Goal: Task Accomplishment & Management: Use online tool/utility

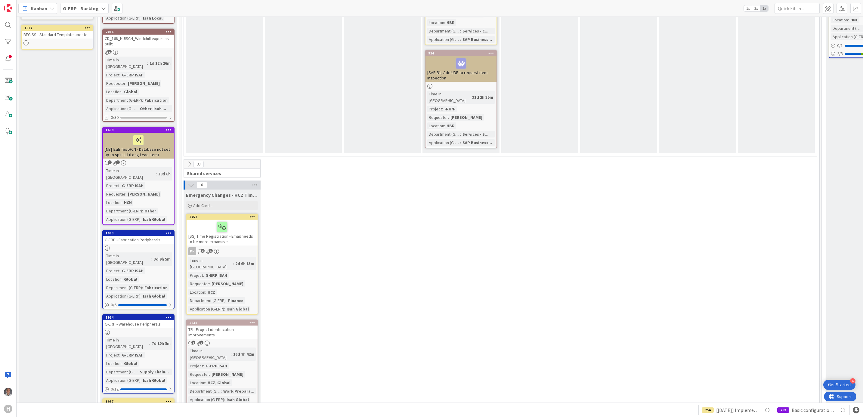
scroll to position [722, 0]
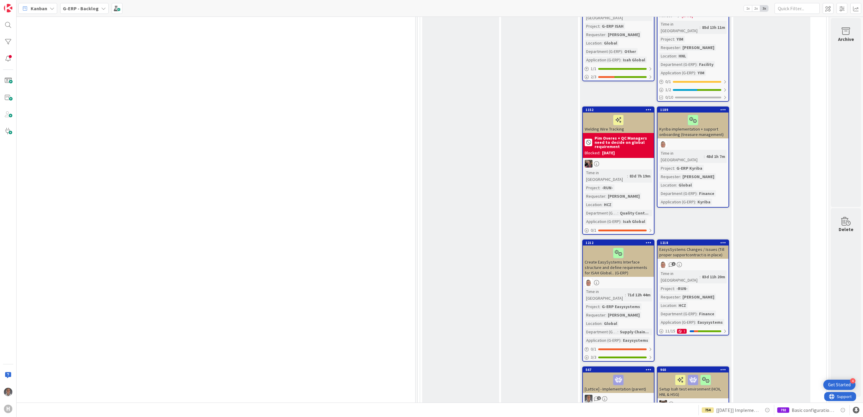
drag, startPoint x: 548, startPoint y: 244, endPoint x: 679, endPoint y: 240, distance: 131.0
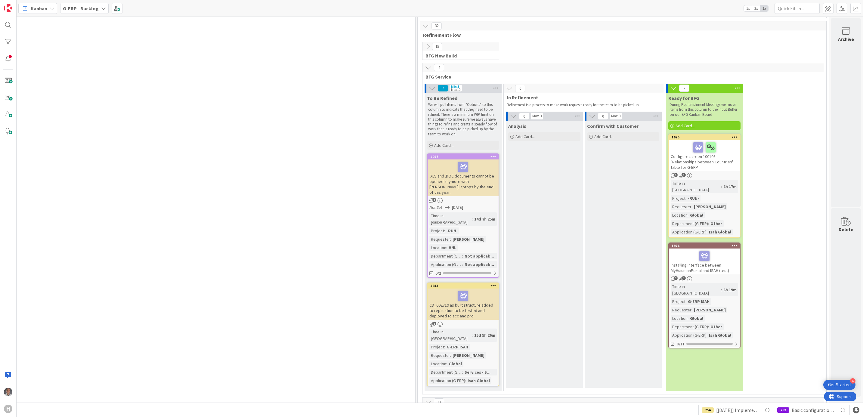
scroll to position [1400, 413]
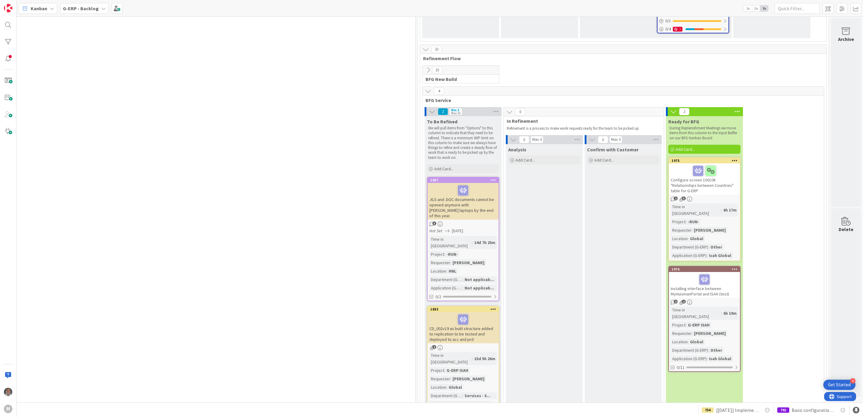
click at [732, 267] on icon at bounding box center [735, 269] width 6 height 4
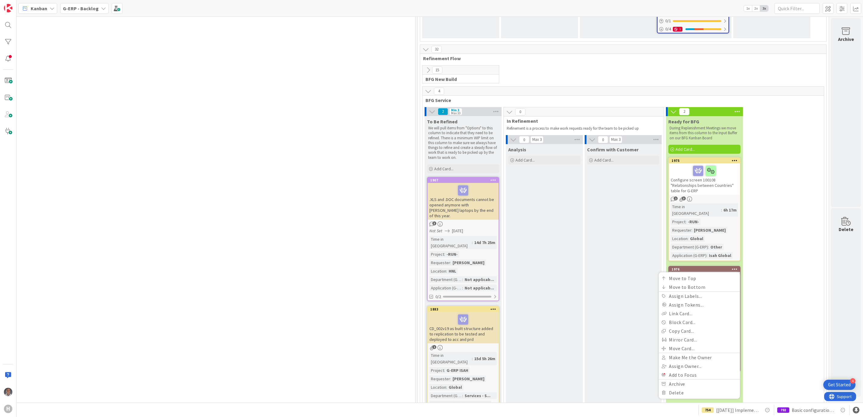
click at [693, 163] on div "Configure screen 100108 "Relationships between Countries" table for G-ERP" at bounding box center [704, 178] width 71 height 31
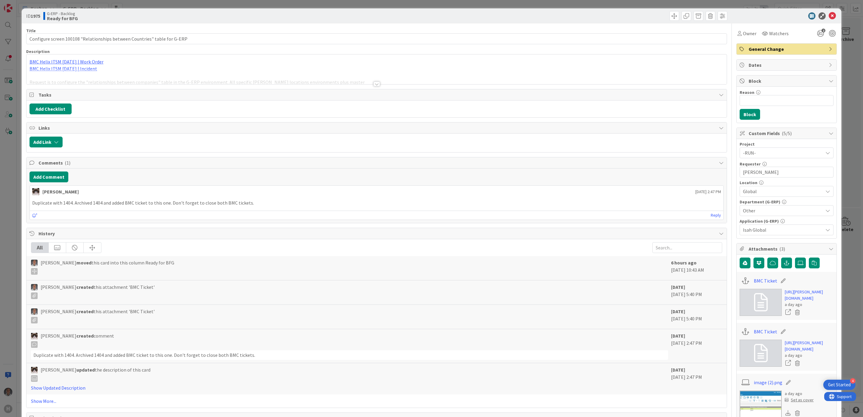
click at [374, 86] on div at bounding box center [377, 84] width 7 height 5
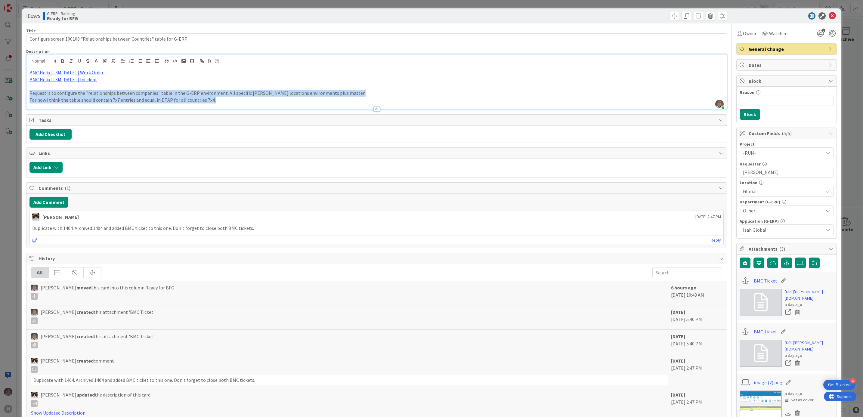
drag, startPoint x: 260, startPoint y: 98, endPoint x: 24, endPoint y: 95, distance: 236.0
click at [24, 95] on div "ID 1975 G-ERP - Backlog Ready for BFG Title 73 / 128 Configure screen 100108 "R…" at bounding box center [432, 308] width 820 height 601
copy div "Request is to configure the "relationships between companies" table in the G-ER…"
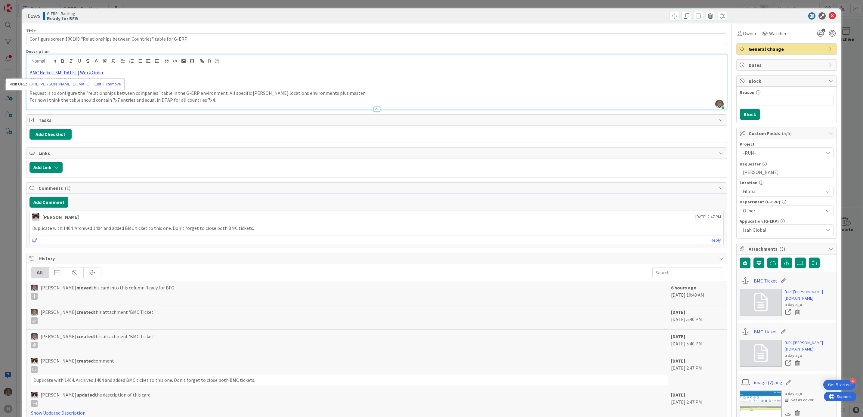
click at [86, 72] on link "BMC Helix ITSM [DATE] | Work Order" at bounding box center [66, 73] width 74 height 6
click at [75, 85] on link "[URL][PERSON_NAME][DOMAIN_NAME]" at bounding box center [59, 84] width 60 height 8
click at [173, 82] on p "BMC Helix ITSM [DATE] | Incident" at bounding box center [376, 79] width 695 height 7
click at [72, 82] on p "BMC Helix ITSM [DATE] | Incident" at bounding box center [376, 79] width 695 height 7
click at [67, 90] on link "[URL][PERSON_NAME][DOMAIN_NAME]" at bounding box center [56, 91] width 60 height 8
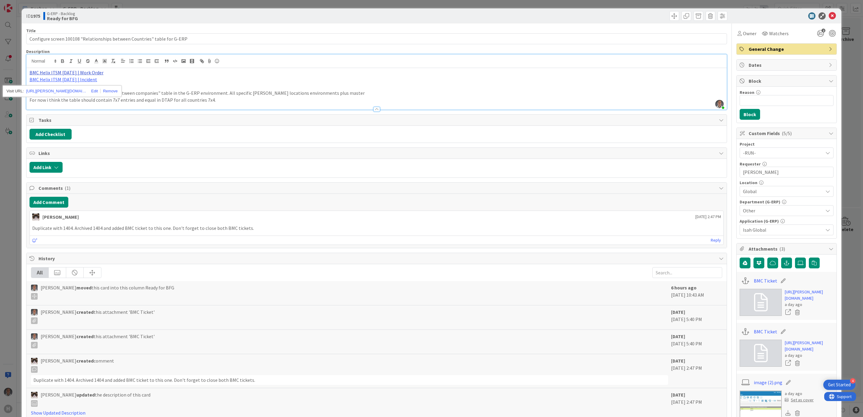
click at [79, 73] on link "BMC Helix ITSM [DATE] | Work Order" at bounding box center [66, 73] width 74 height 6
click at [73, 86] on link "[URL][PERSON_NAME][DOMAIN_NAME]" at bounding box center [59, 84] width 60 height 8
click at [224, 108] on div at bounding box center [376, 106] width 701 height 6
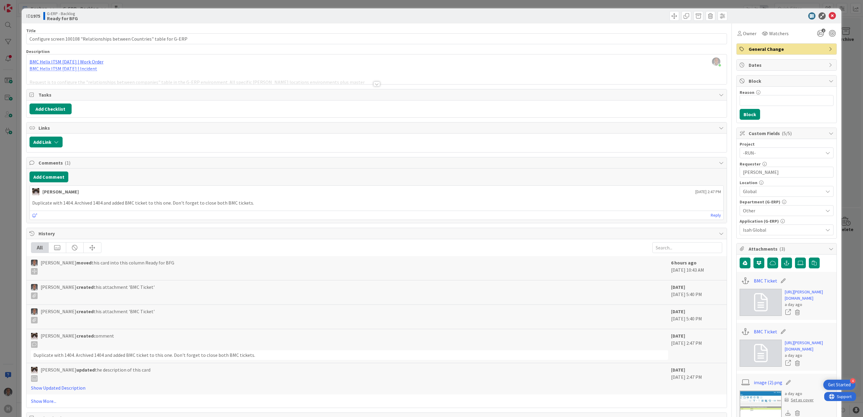
click at [361, 82] on div at bounding box center [376, 76] width 701 height 15
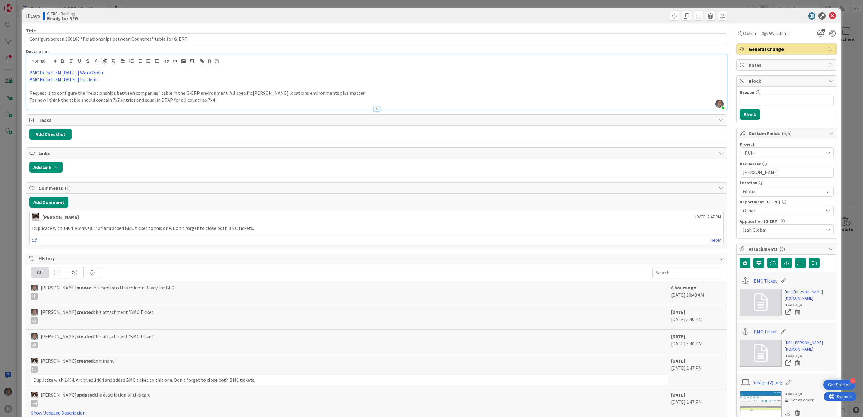
click at [260, 99] on p "For now i think the table should contain 7x7 entries and equal in DTAP for all …" at bounding box center [376, 100] width 695 height 7
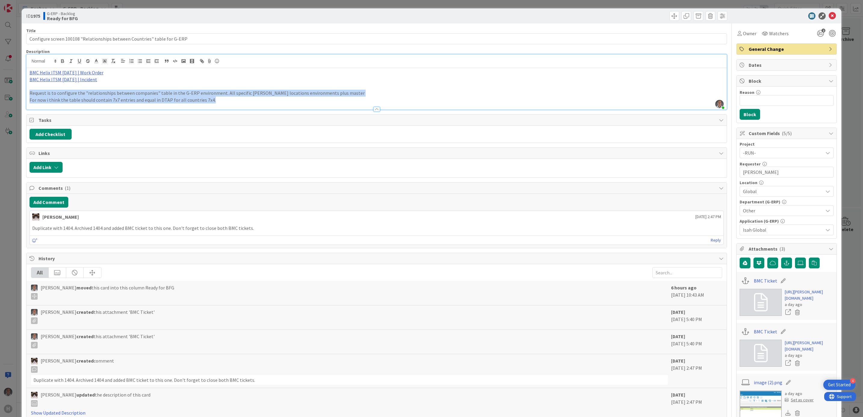
drag, startPoint x: 217, startPoint y: 100, endPoint x: 17, endPoint y: 91, distance: 200.6
click at [17, 91] on div "ID 1975 G-ERP - Backlog Ready for BFG Title 73 / 128 Configure screen 100108 "R…" at bounding box center [431, 208] width 863 height 417
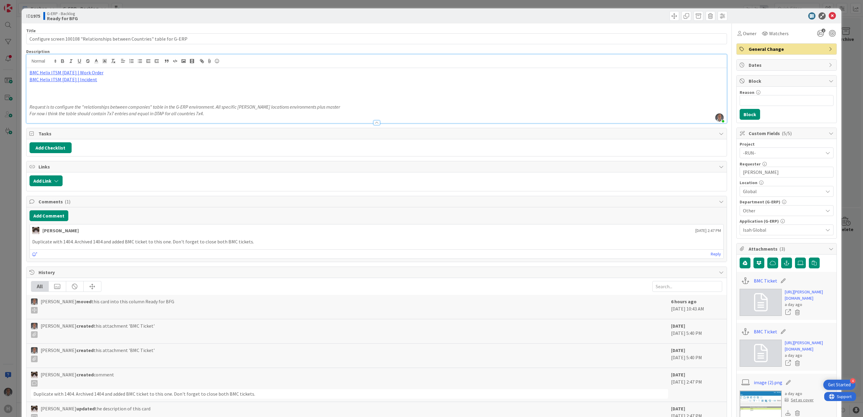
click at [38, 95] on p at bounding box center [376, 93] width 695 height 7
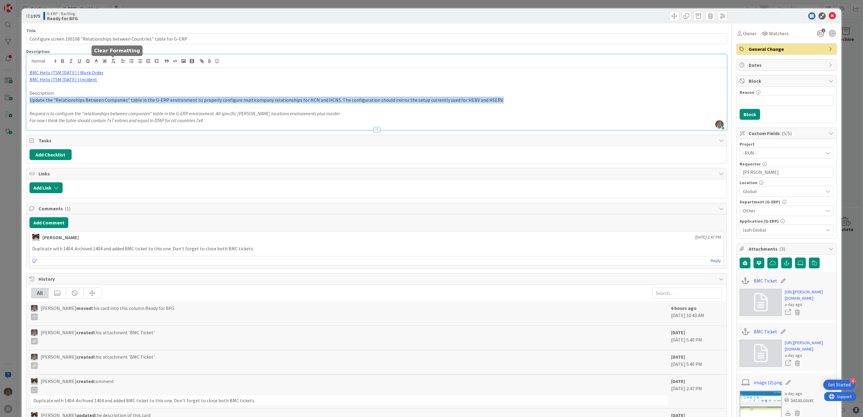
click at [112, 61] on line "button" at bounding box center [112, 60] width 1 height 3
click at [244, 102] on p "Update the "Relationships Between Companies" table in the G-ERP environment to …" at bounding box center [376, 100] width 695 height 7
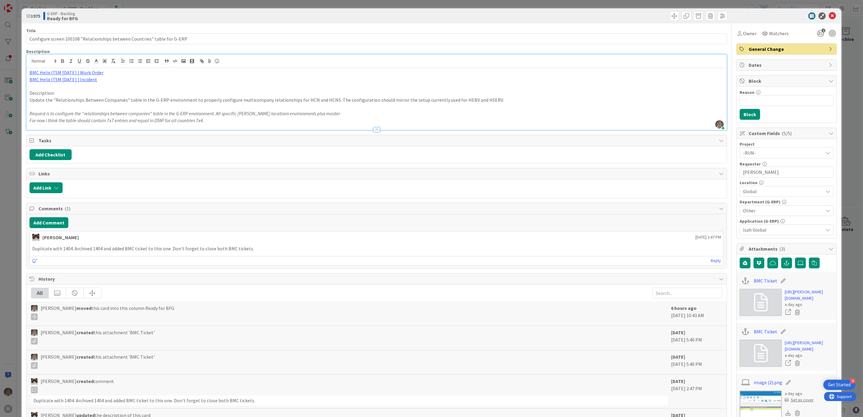
click at [551, 95] on p "Description:" at bounding box center [376, 93] width 695 height 7
click at [548, 101] on p "Update the "Relationships Between Companies" table in the G-ERP environment to …" at bounding box center [376, 100] width 695 height 7
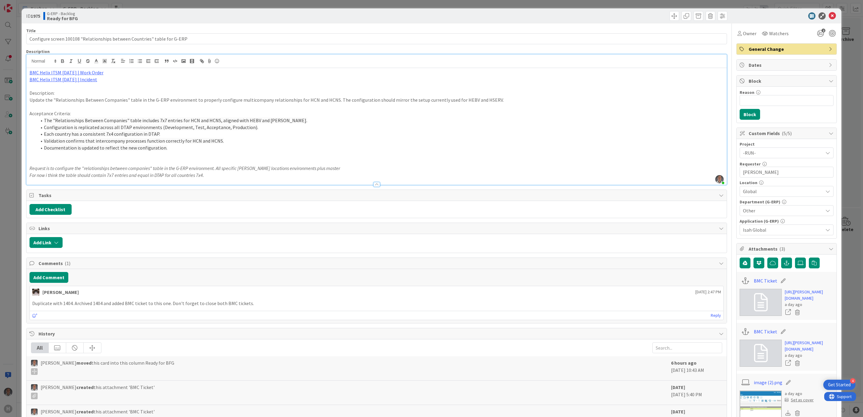
drag, startPoint x: 174, startPoint y: 150, endPoint x: 20, endPoint y: 124, distance: 156.6
click at [20, 124] on div "ID 1975 G-ERP - Backlog Ready for BFG Title 73 / 128 Configure screen 100108 "R…" at bounding box center [431, 208] width 863 height 417
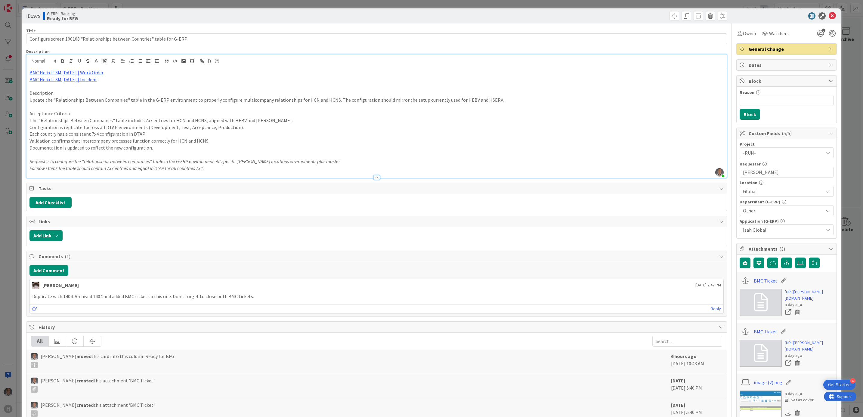
click at [37, 125] on p "Configuration is replicated across all DTAP environments (Development, Test, Ac…" at bounding box center [376, 127] width 695 height 7
click at [228, 141] on li "Validation confirms that intercompany processes function correctly for HCN and …" at bounding box center [380, 141] width 687 height 7
click at [829, 15] on icon at bounding box center [832, 15] width 7 height 7
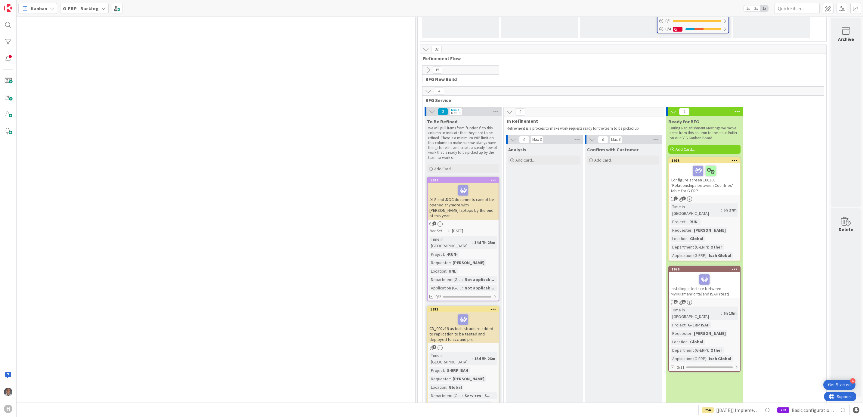
click at [722, 272] on div "Installing interface between MyHuismanPortal and ISAH (test)" at bounding box center [704, 285] width 71 height 26
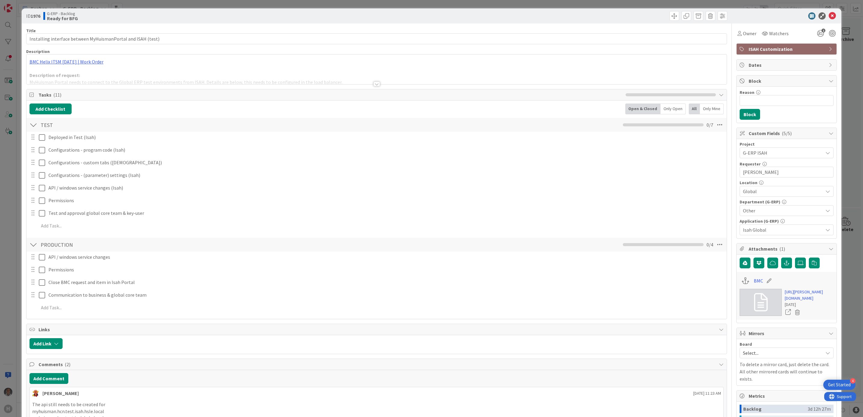
click at [375, 85] on div at bounding box center [377, 84] width 7 height 5
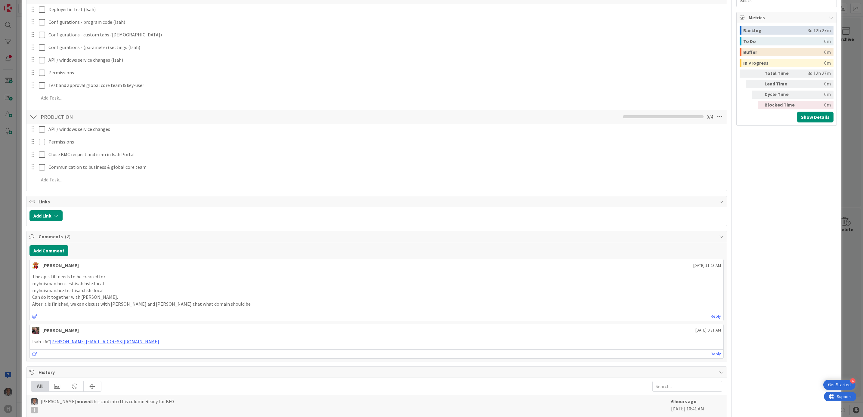
scroll to position [406, 0]
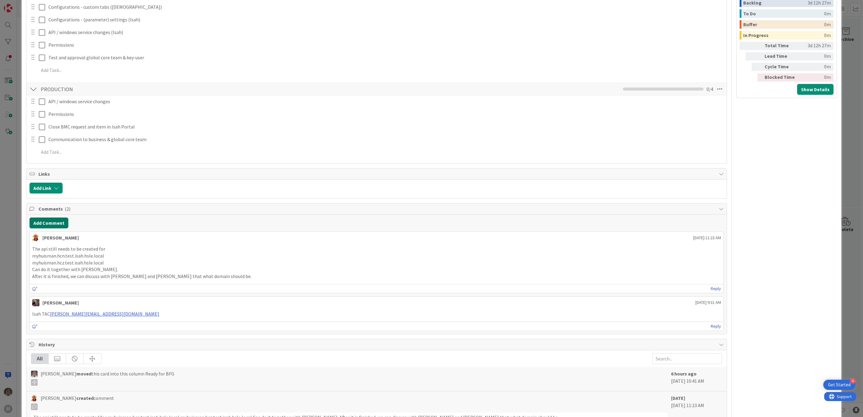
click at [61, 226] on button "Add Comment" at bounding box center [48, 223] width 39 height 11
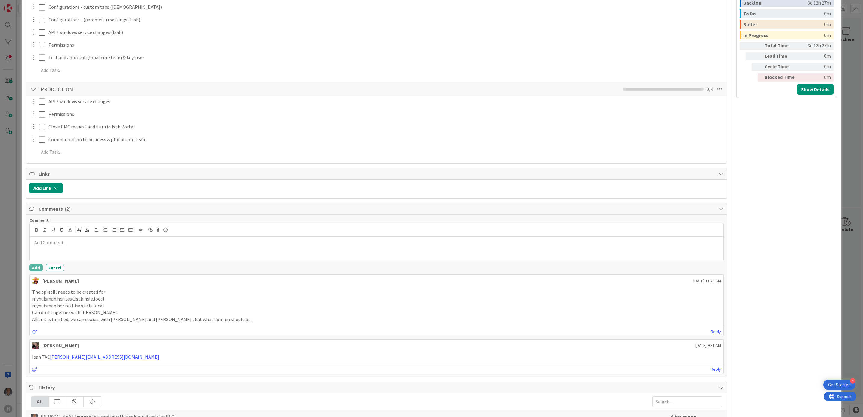
click at [91, 244] on p at bounding box center [376, 242] width 689 height 7
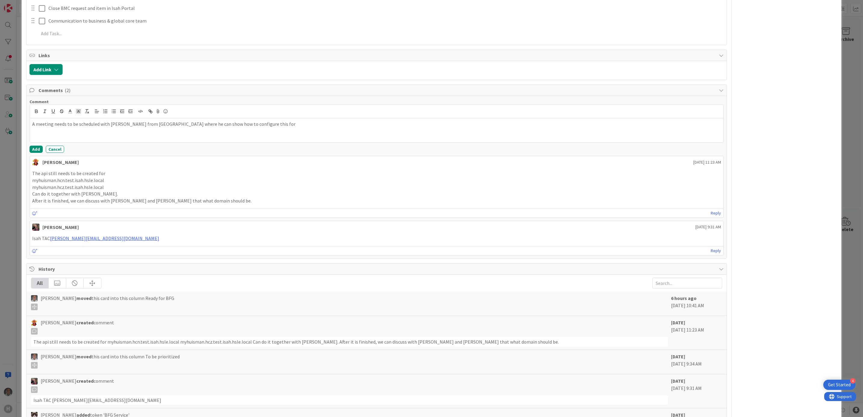
scroll to position [497, 0]
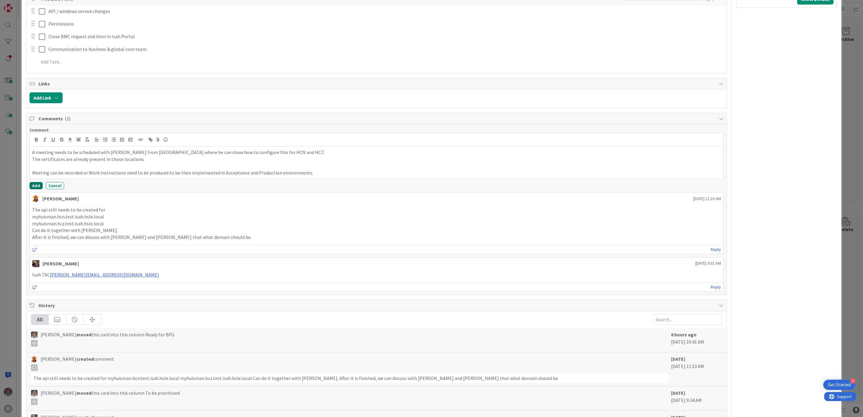
click at [35, 189] on button "Add" at bounding box center [35, 185] width 13 height 7
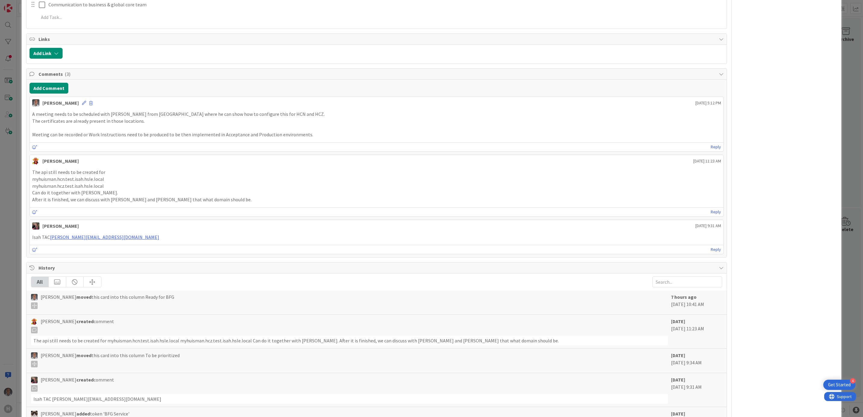
scroll to position [542, 0]
click at [82, 104] on icon at bounding box center [84, 102] width 4 height 4
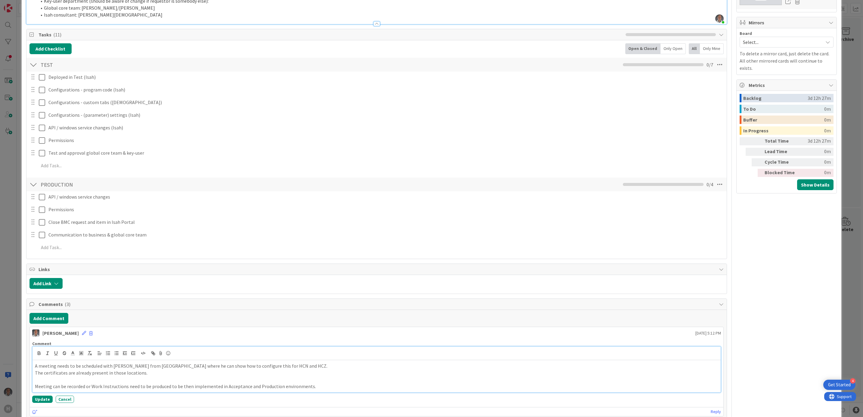
scroll to position [361, 0]
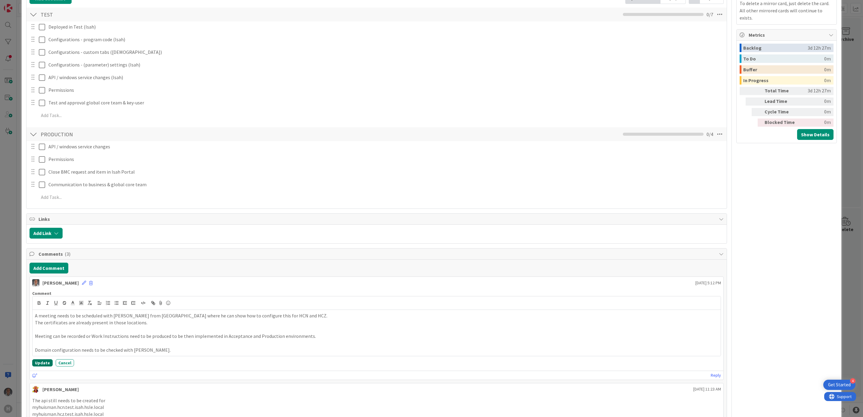
click at [43, 367] on button "Update" at bounding box center [42, 362] width 20 height 7
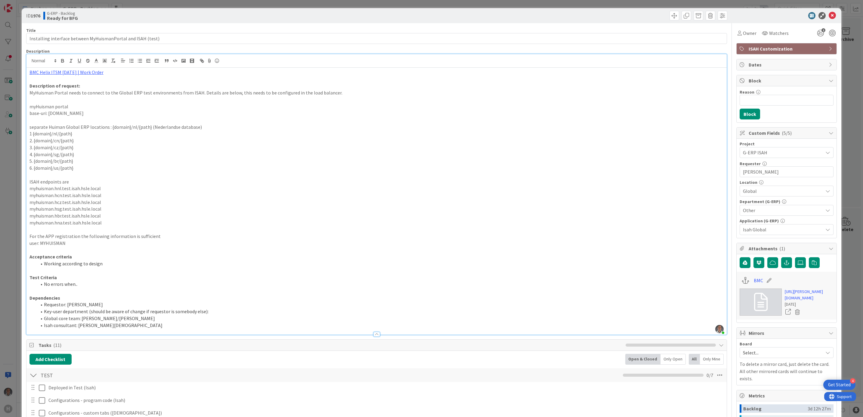
scroll to position [0, 0]
drag, startPoint x: 826, startPoint y: 18, endPoint x: 824, endPoint y: 20, distance: 3.2
click at [829, 18] on icon at bounding box center [832, 15] width 7 height 7
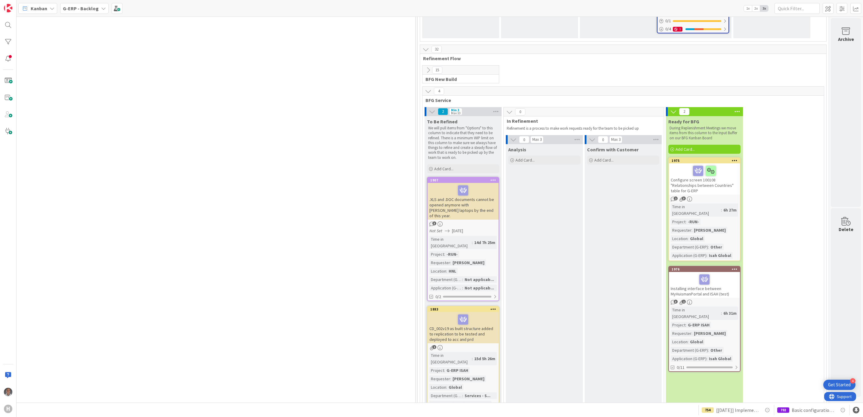
click at [732, 158] on icon at bounding box center [735, 160] width 6 height 4
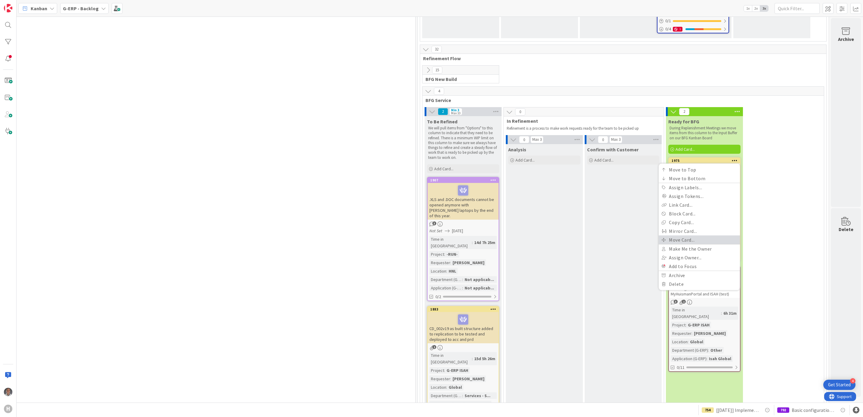
click at [686, 235] on link "Move Card..." at bounding box center [699, 239] width 81 height 9
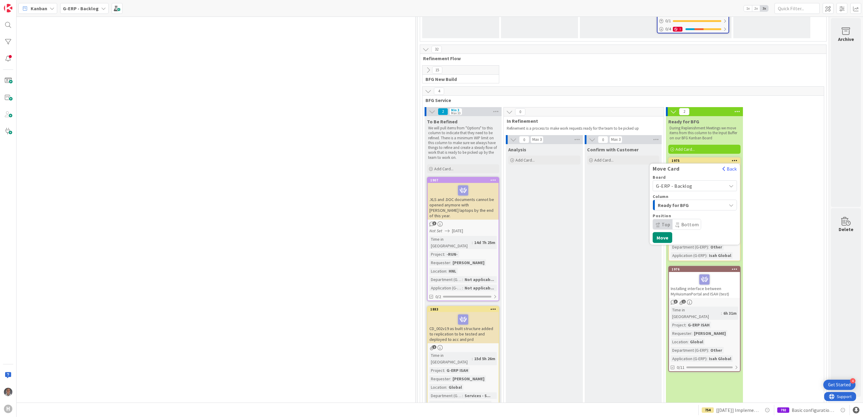
click at [687, 181] on span "G-ERP - Backlog" at bounding box center [689, 185] width 67 height 8
click at [689, 220] on span "G-ERP - BFG Service" at bounding box center [699, 224] width 70 height 9
click at [676, 201] on span "Select a Column..." at bounding box center [678, 205] width 45 height 8
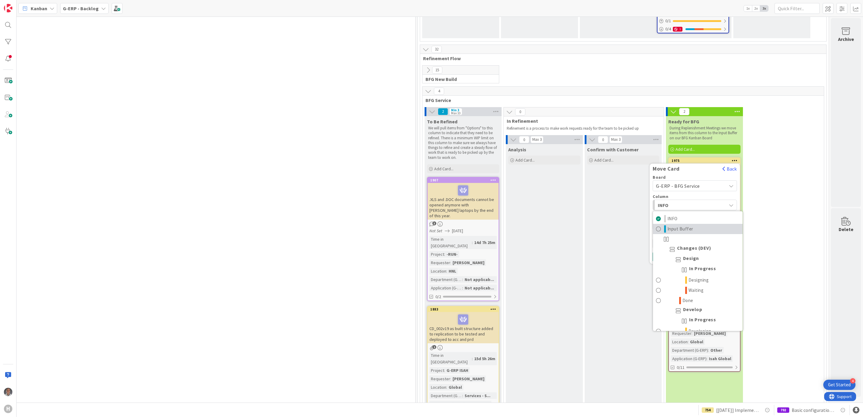
click at [678, 225] on span "Input Buffer" at bounding box center [681, 228] width 26 height 7
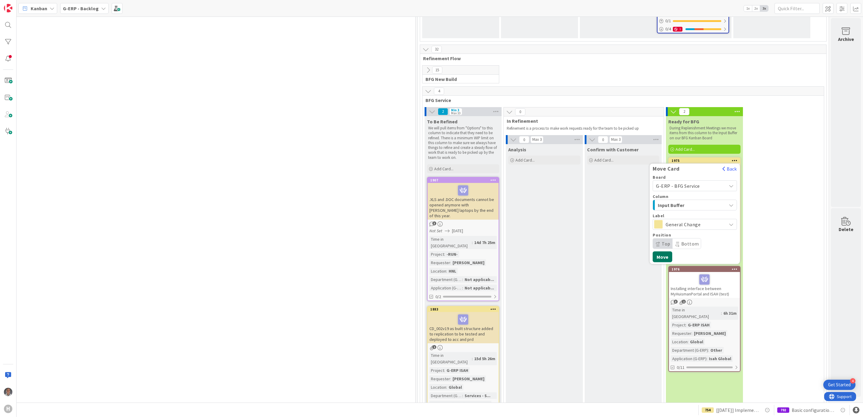
click at [659, 251] on button "Move" at bounding box center [663, 256] width 20 height 11
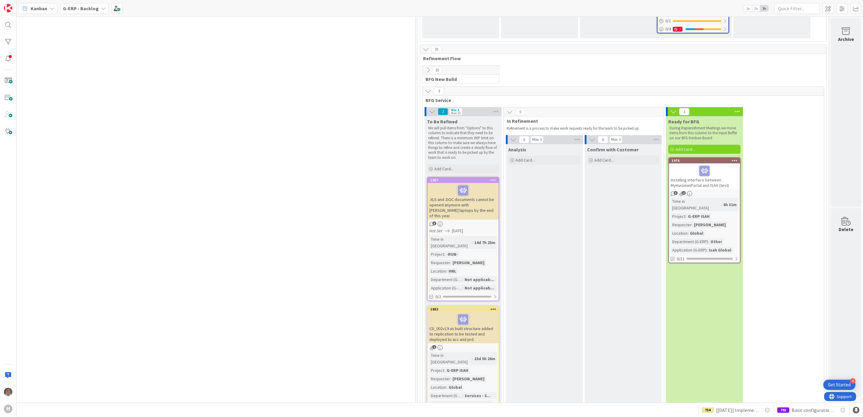
click at [732, 158] on icon at bounding box center [735, 160] width 6 height 4
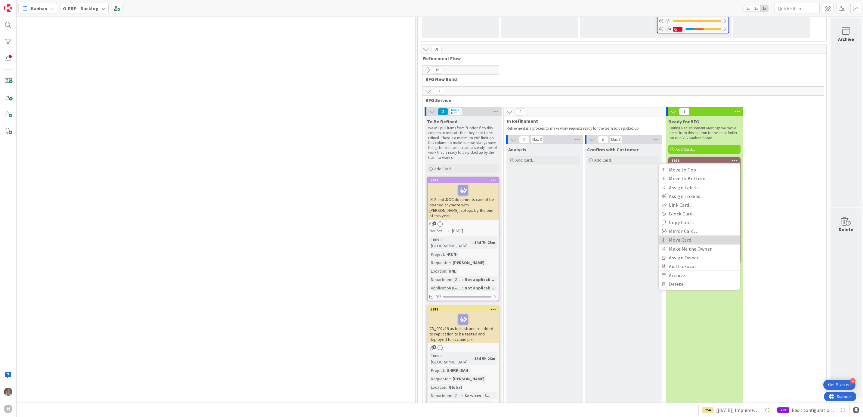
click at [684, 235] on link "Move Card..." at bounding box center [699, 239] width 81 height 9
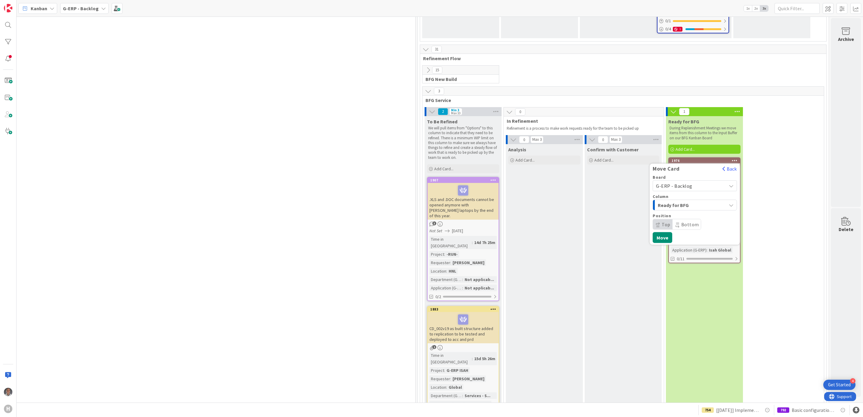
click at [681, 183] on span "G-ERP - Backlog" at bounding box center [674, 186] width 36 height 6
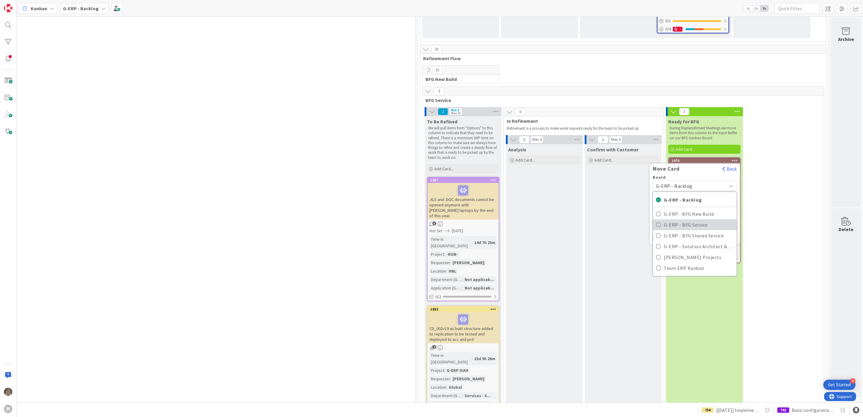
click at [682, 220] on span "G-ERP - BFG Service" at bounding box center [699, 224] width 70 height 9
click at [682, 201] on span "INFO" at bounding box center [680, 205] width 45 height 8
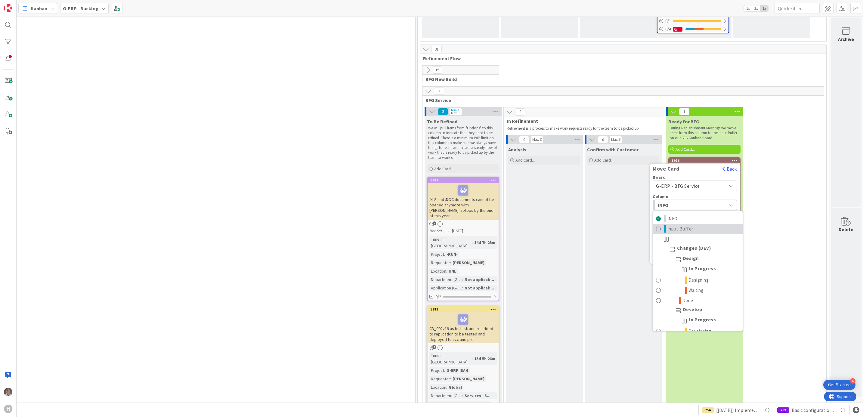
click at [681, 225] on span "Input Buffer" at bounding box center [681, 228] width 26 height 7
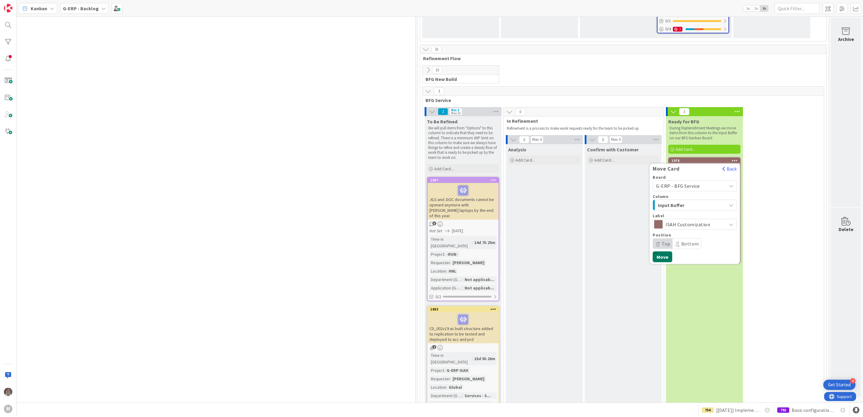
click at [656, 251] on button "Move" at bounding box center [663, 256] width 20 height 11
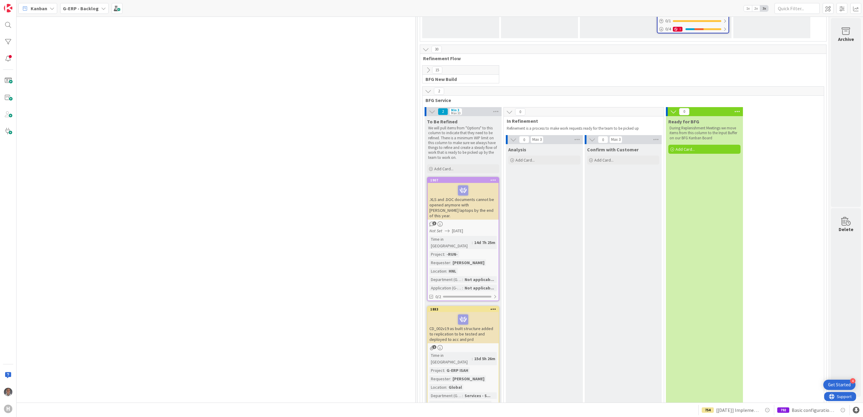
click at [467, 312] on div "CD_002v19 as built structure added to replication to be tested and deployed to …" at bounding box center [463, 327] width 71 height 31
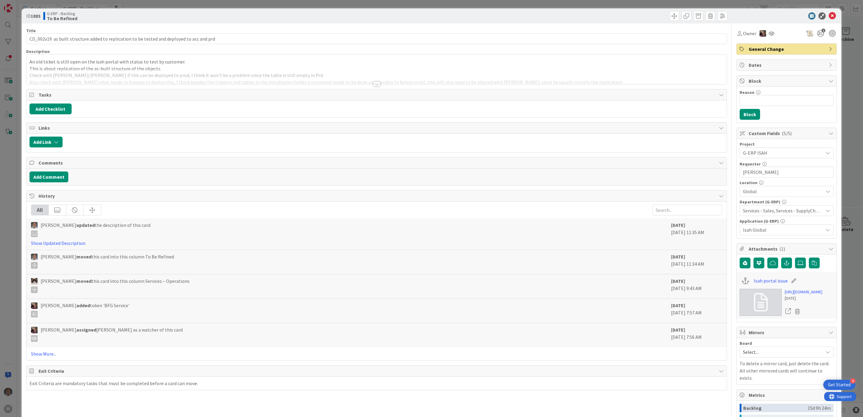
click at [374, 84] on div at bounding box center [377, 84] width 7 height 5
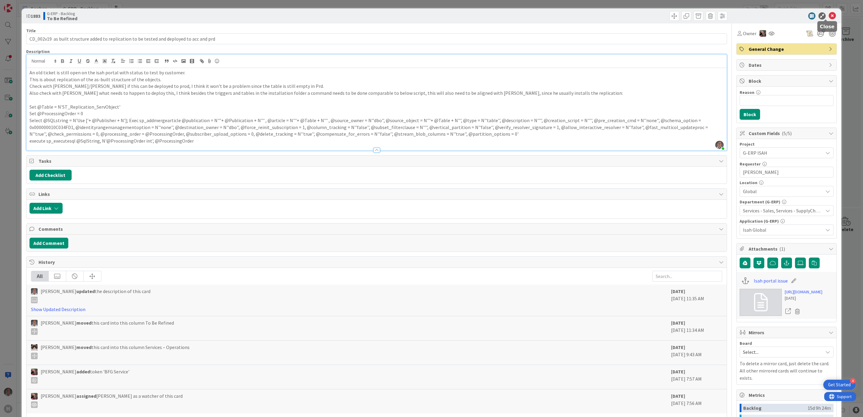
click at [829, 14] on icon at bounding box center [832, 15] width 7 height 7
